Goal: Use online tool/utility: Use online tool/utility

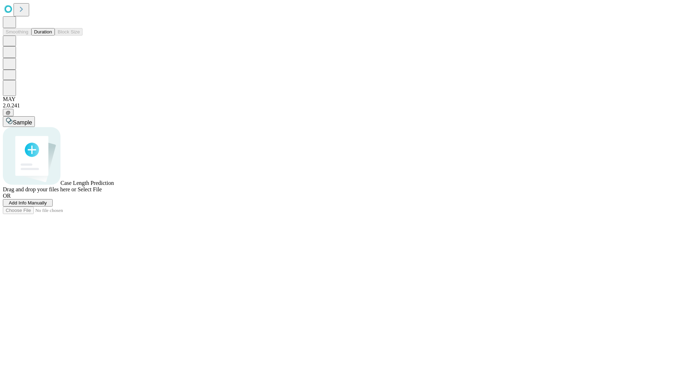
click at [52, 36] on button "Duration" at bounding box center [42, 31] width 23 height 7
click at [102, 193] on span "Select File" at bounding box center [90, 190] width 24 height 6
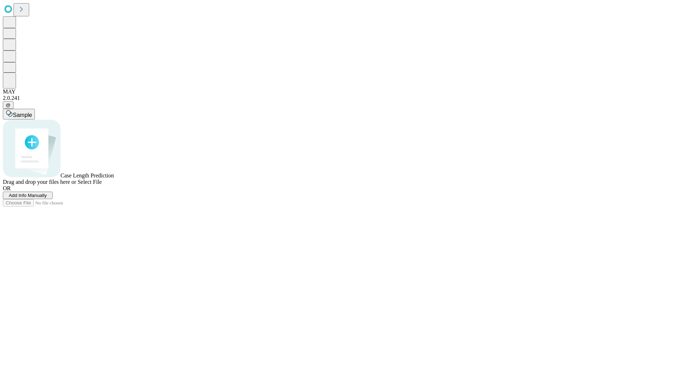
click at [102, 185] on span "Select File" at bounding box center [90, 182] width 24 height 6
